Goal: Task Accomplishment & Management: Use online tool/utility

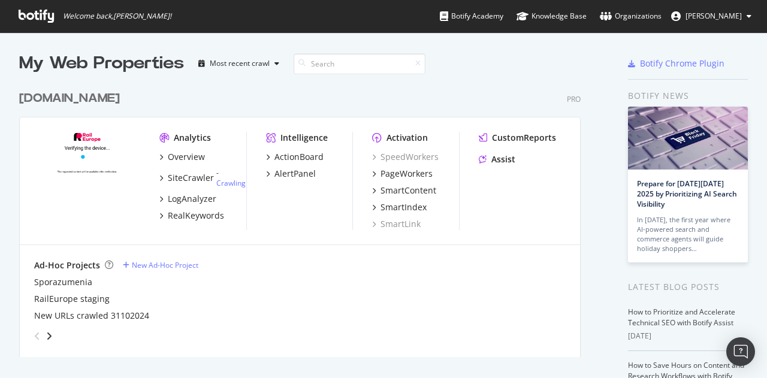
scroll to position [369, 748]
click at [398, 174] on div "PageWorkers" at bounding box center [406, 174] width 52 height 12
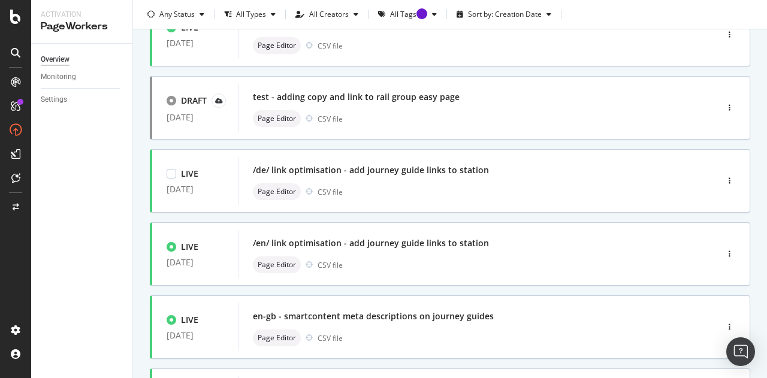
scroll to position [528, 0]
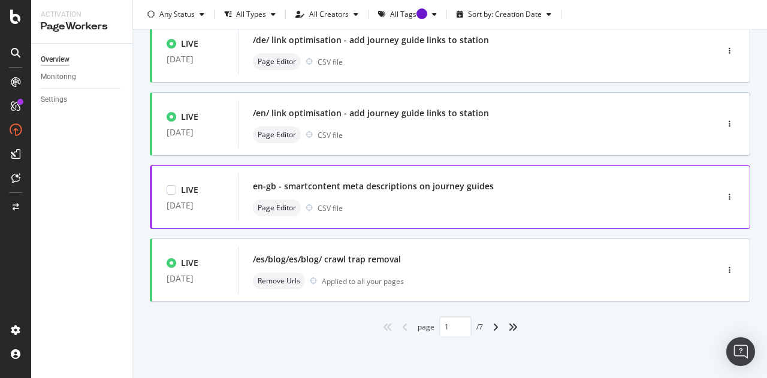
click at [404, 180] on div "en-gb - smartcontent meta descriptions on journey guides" at bounding box center [373, 186] width 241 height 12
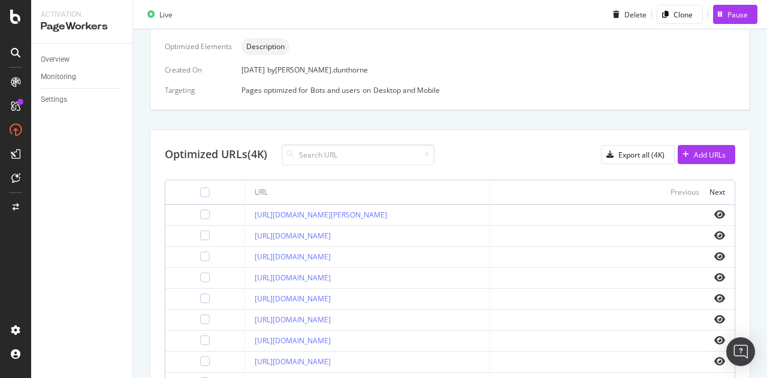
scroll to position [314, 0]
click at [714, 215] on icon "eye" at bounding box center [719, 215] width 11 height 10
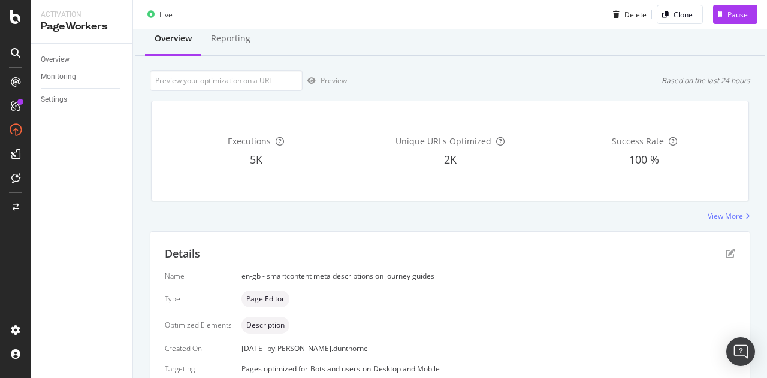
scroll to position [33, 0]
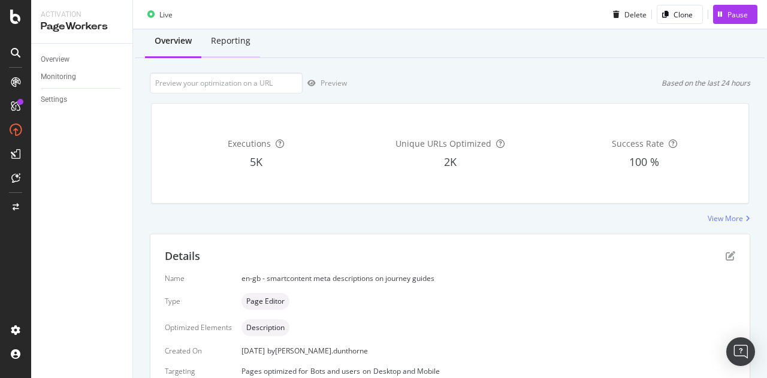
click at [214, 45] on div "Reporting" at bounding box center [231, 41] width 40 height 12
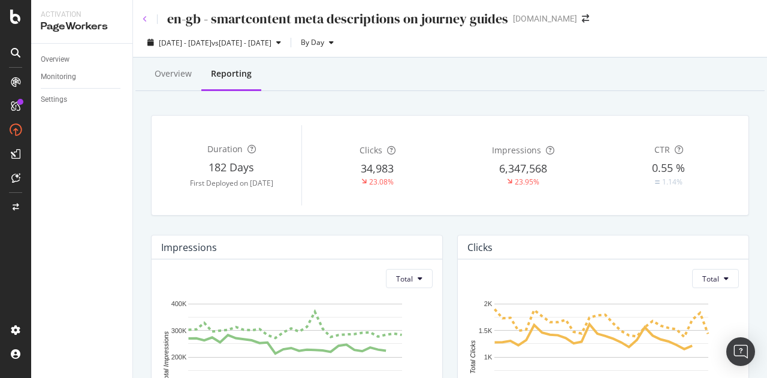
click at [144, 17] on icon at bounding box center [145, 19] width 5 height 7
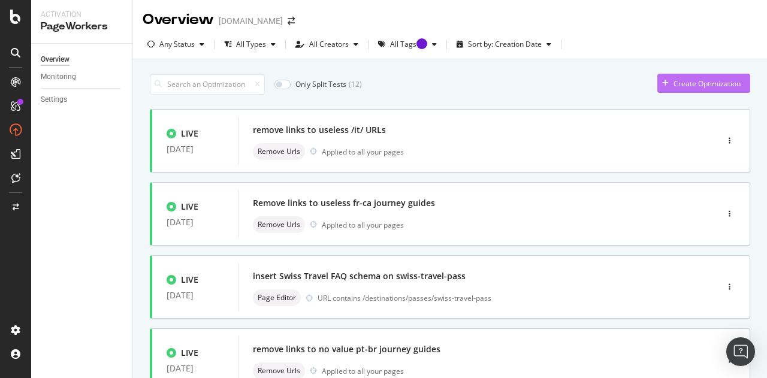
click at [679, 77] on div "Create Optimization" at bounding box center [698, 83] width 83 height 18
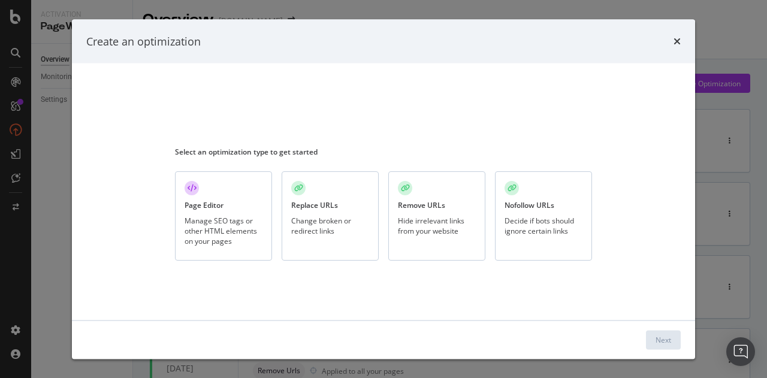
click at [206, 231] on div "Manage SEO tags or other HTML elements on your pages" at bounding box center [223, 230] width 78 height 31
click at [667, 342] on div "Next" at bounding box center [663, 339] width 16 height 10
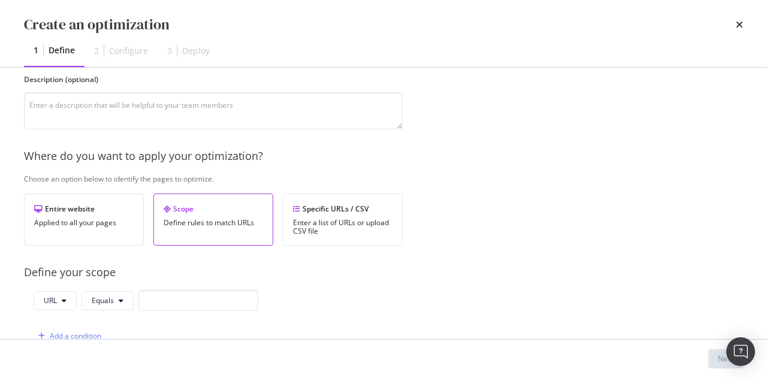
scroll to position [165, 0]
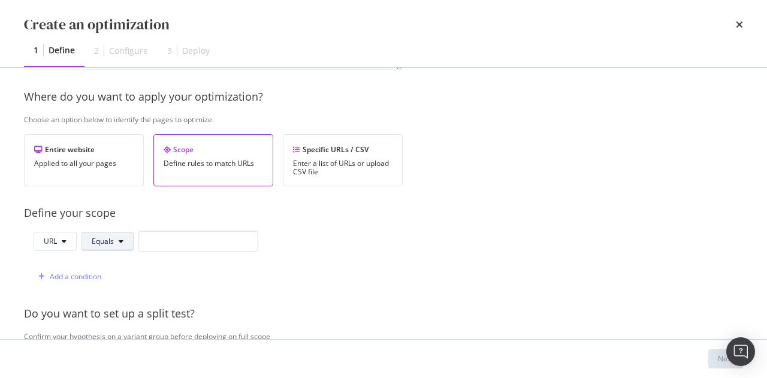
click at [96, 240] on span "Equals" at bounding box center [103, 241] width 22 height 10
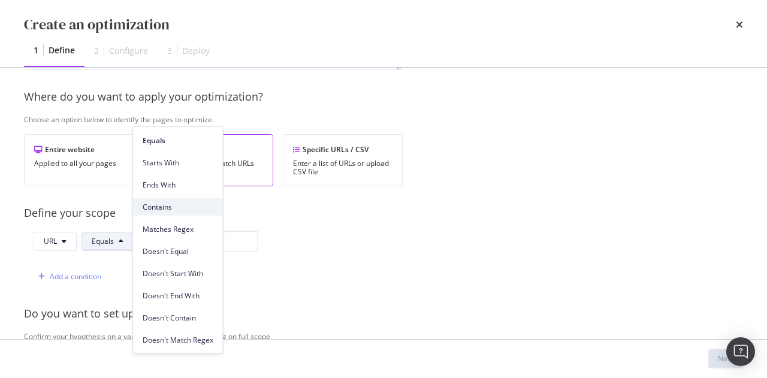
click at [172, 202] on span "Contains" at bounding box center [178, 206] width 71 height 11
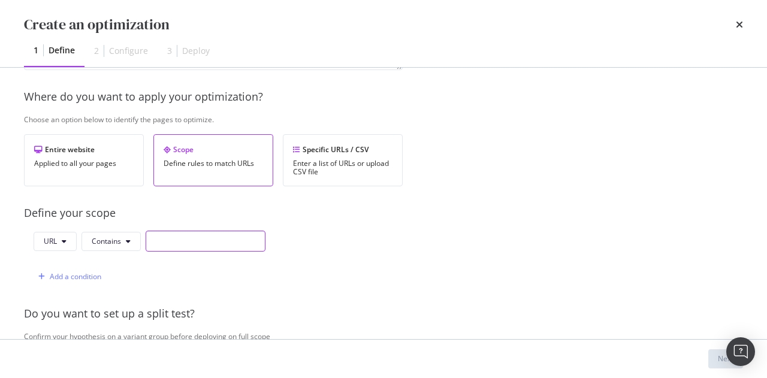
click at [180, 241] on input "modal" at bounding box center [206, 241] width 120 height 21
click at [240, 235] on input "/destinations/" at bounding box center [206, 241] width 120 height 21
paste input "-[GEOGRAPHIC_DATA]-train"
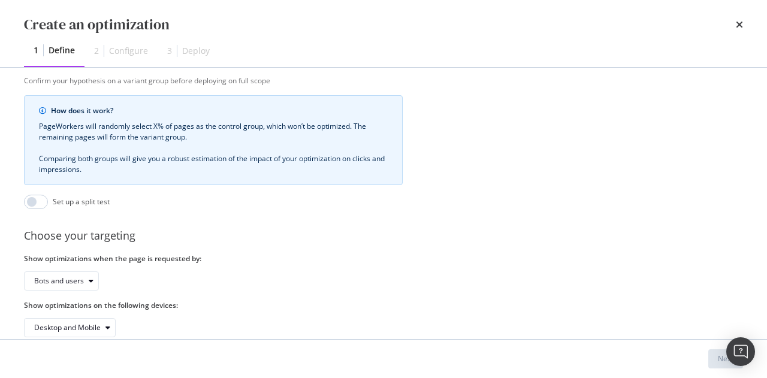
scroll to position [450, 0]
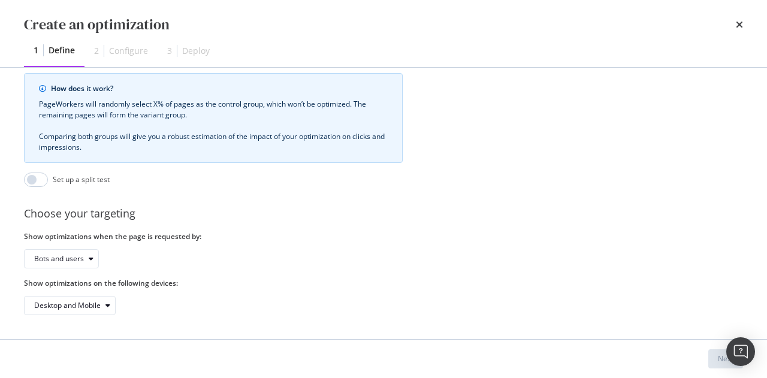
type input "/destinations/[GEOGRAPHIC_DATA]-[GEOGRAPHIC_DATA]-train"
click at [295, 210] on div "Choose your targeting" at bounding box center [413, 214] width 778 height 16
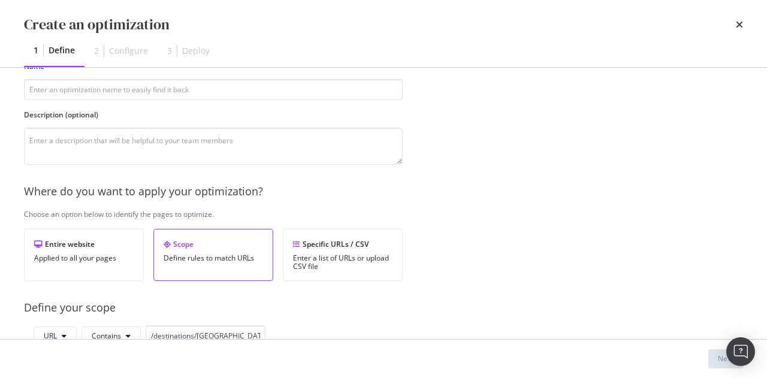
scroll to position [0, 0]
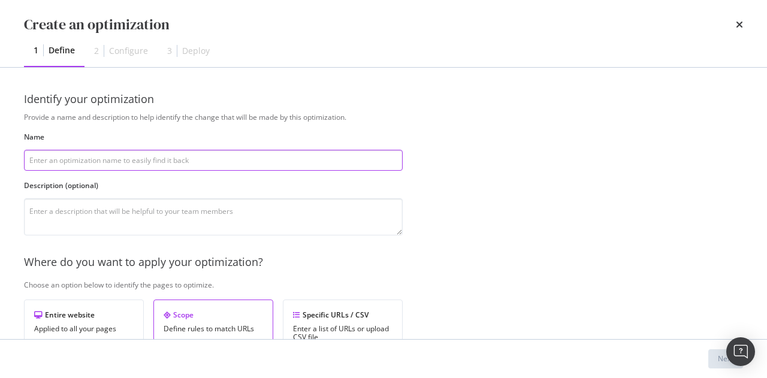
click at [171, 161] on input "modal" at bounding box center [213, 160] width 379 height 21
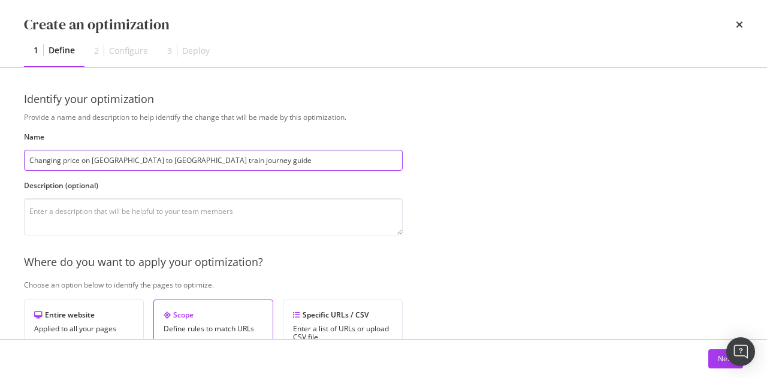
type input "Changing price on [GEOGRAPHIC_DATA] to [GEOGRAPHIC_DATA] train journey guide"
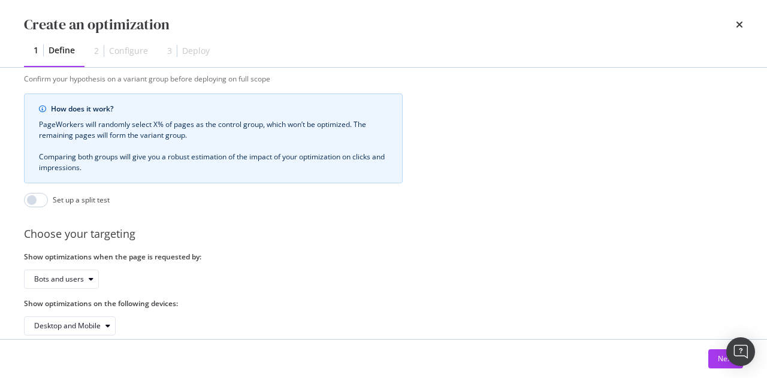
scroll to position [450, 0]
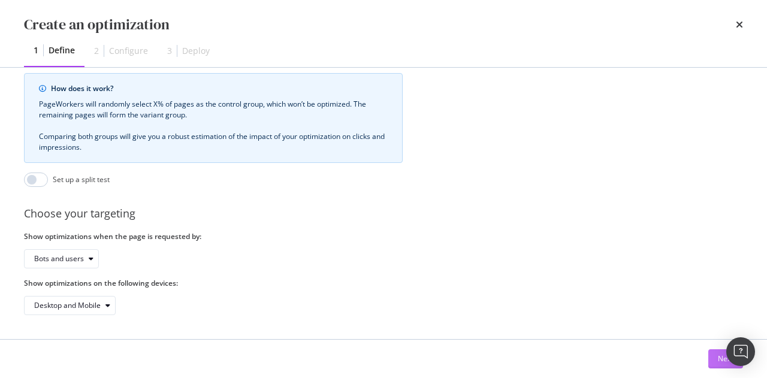
type textarea "Requested by DB"
click at [716, 360] on button "Next" at bounding box center [725, 358] width 35 height 19
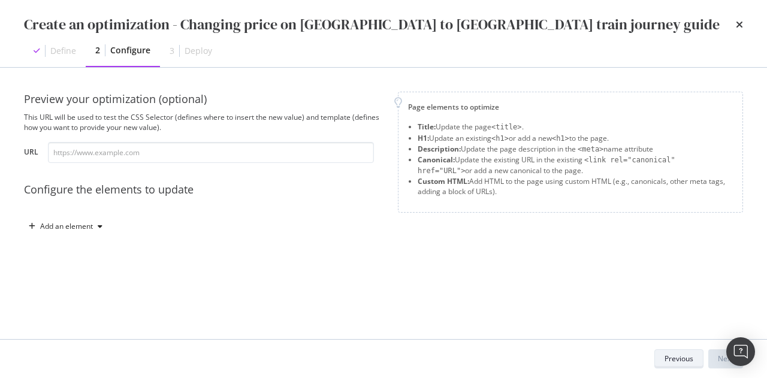
scroll to position [0, 0]
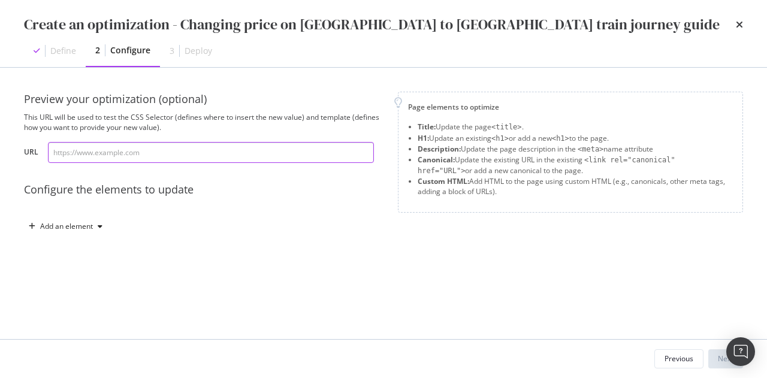
click at [126, 154] on input "modal" at bounding box center [211, 152] width 326 height 21
paste input "[URL][DOMAIN_NAME]"
type input "[URL][DOMAIN_NAME]"
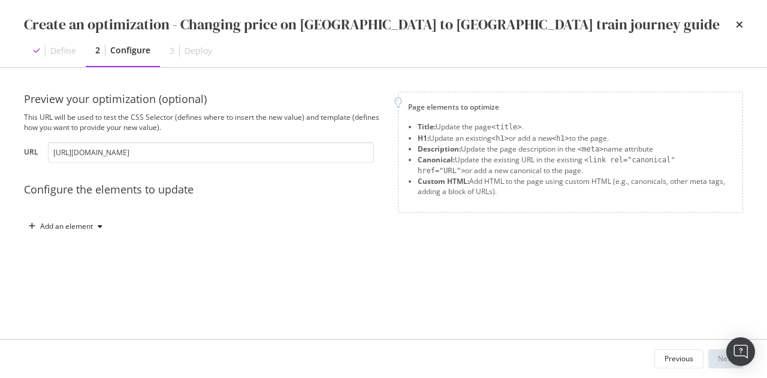
click at [301, 180] on div "Preview your optimization (optional) This URL will be used to test the CSS Sele…" at bounding box center [203, 164] width 359 height 144
click at [70, 225] on div "Add an element" at bounding box center [66, 226] width 53 height 7
click at [77, 252] on div "Title" at bounding box center [72, 248] width 81 height 15
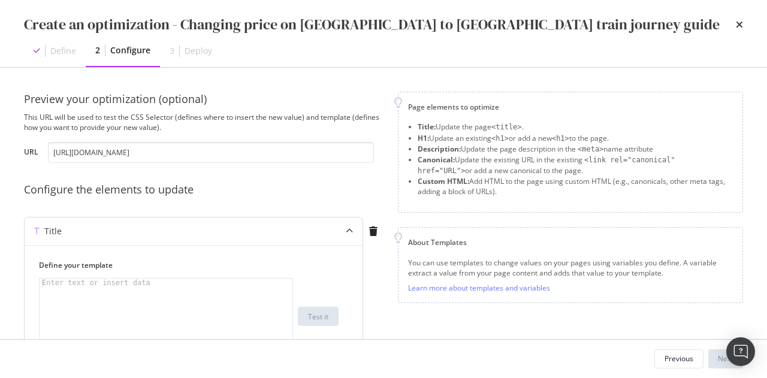
click at [177, 298] on div "modal" at bounding box center [167, 326] width 254 height 94
paste textarea "[GEOGRAPHIC_DATA] to [GEOGRAPHIC_DATA] train tickets from €16.62"
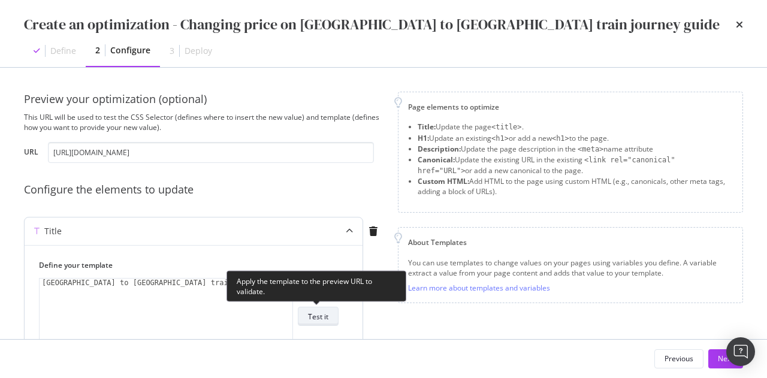
click at [311, 313] on div "Test it" at bounding box center [318, 316] width 20 height 10
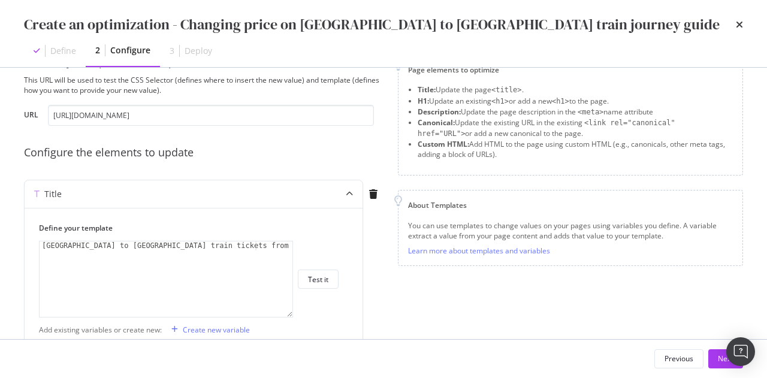
scroll to position [101, 0]
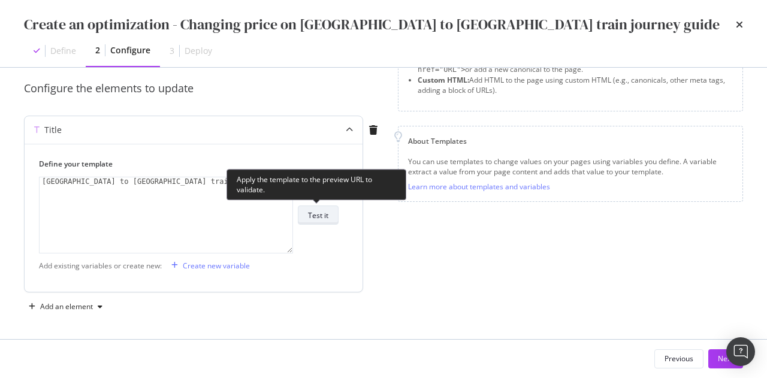
click at [309, 218] on div "Test it" at bounding box center [318, 215] width 20 height 10
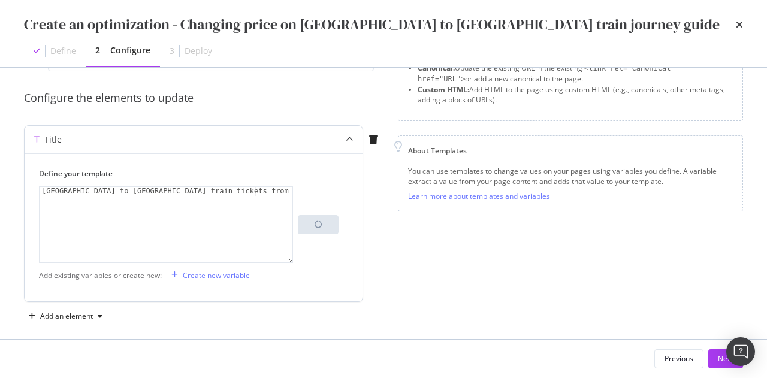
scroll to position [92, 0]
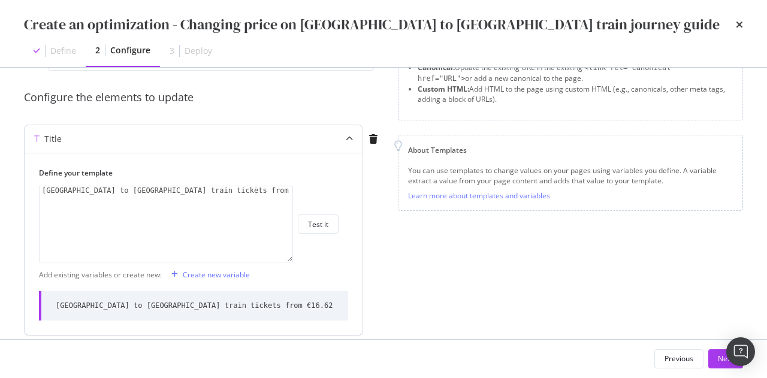
click at [264, 188] on div "[GEOGRAPHIC_DATA] to [GEOGRAPHIC_DATA] train tickets from €16.62" at bounding box center [167, 233] width 254 height 94
type textarea "[GEOGRAPHIC_DATA] to [GEOGRAPHIC_DATA] train tickets from €17.99"
click at [716, 357] on button "Next" at bounding box center [725, 358] width 35 height 19
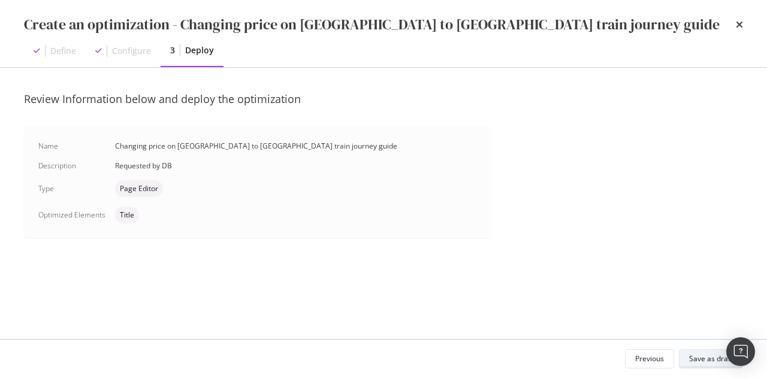
scroll to position [0, 0]
click at [698, 355] on div "Save as draft" at bounding box center [711, 358] width 44 height 10
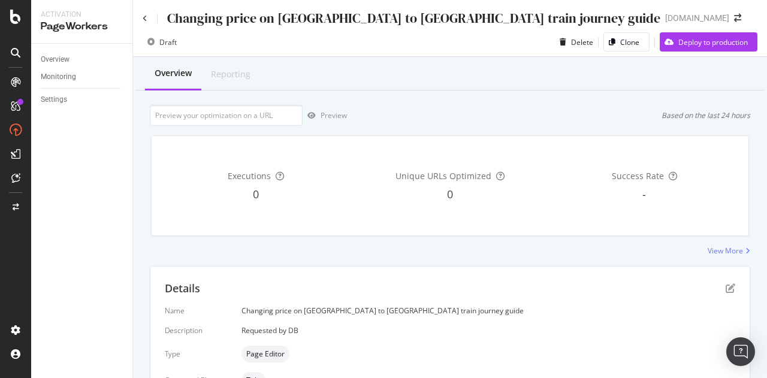
scroll to position [126, 0]
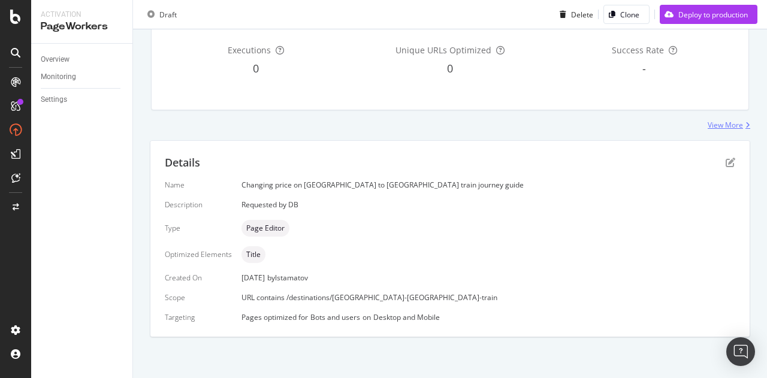
click at [721, 120] on div "View More" at bounding box center [724, 125] width 35 height 10
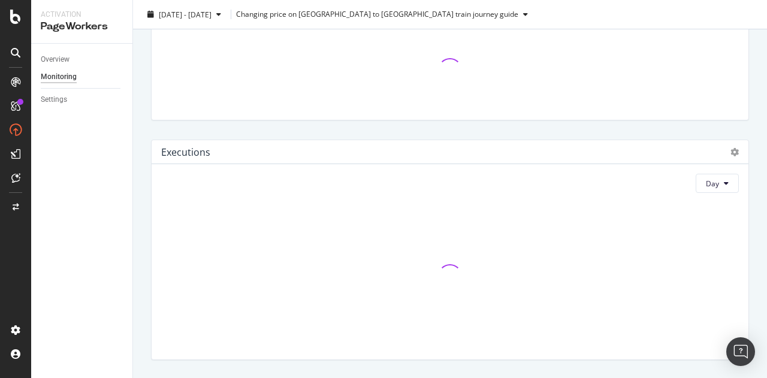
scroll to position [52, 0]
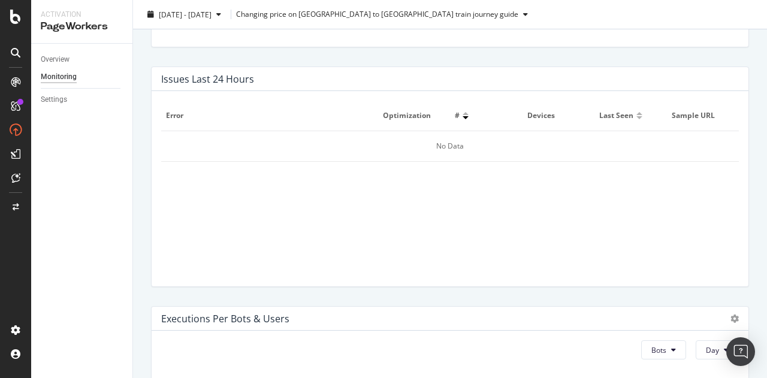
scroll to position [570, 0]
